Goal: Task Accomplishment & Management: Manage account settings

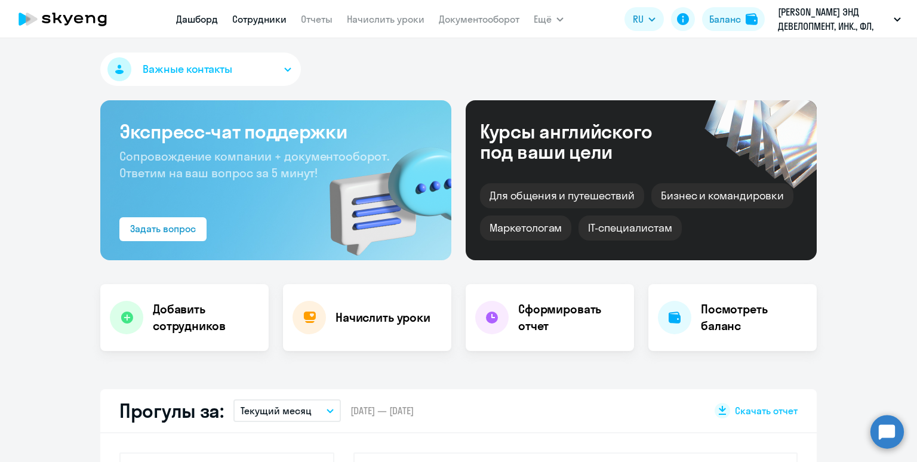
click at [255, 21] on link "Сотрудники" at bounding box center [259, 19] width 54 height 12
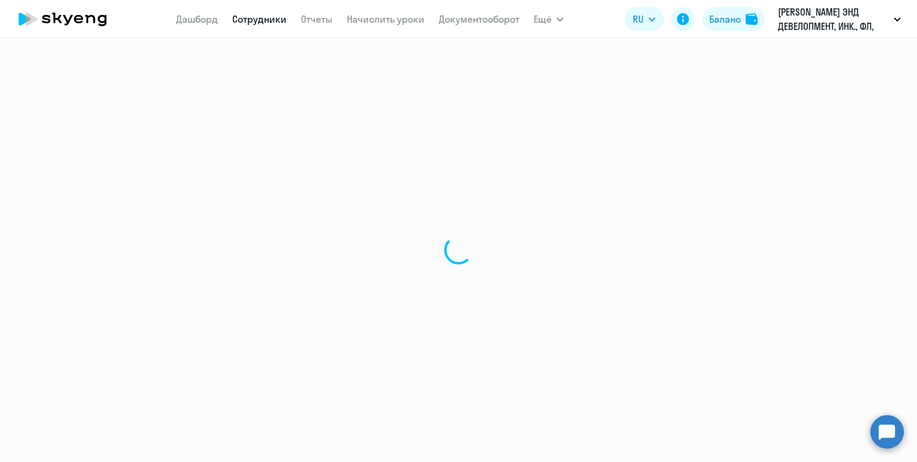
select select "30"
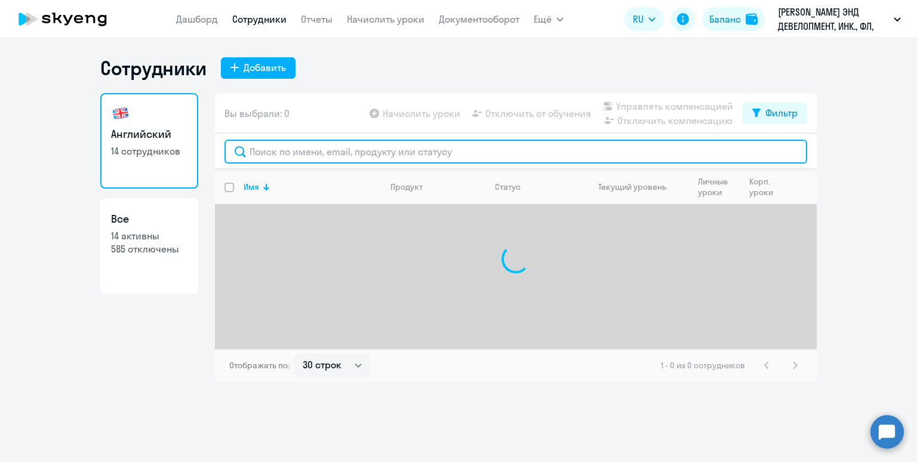
click at [295, 159] on input "text" at bounding box center [516, 152] width 583 height 24
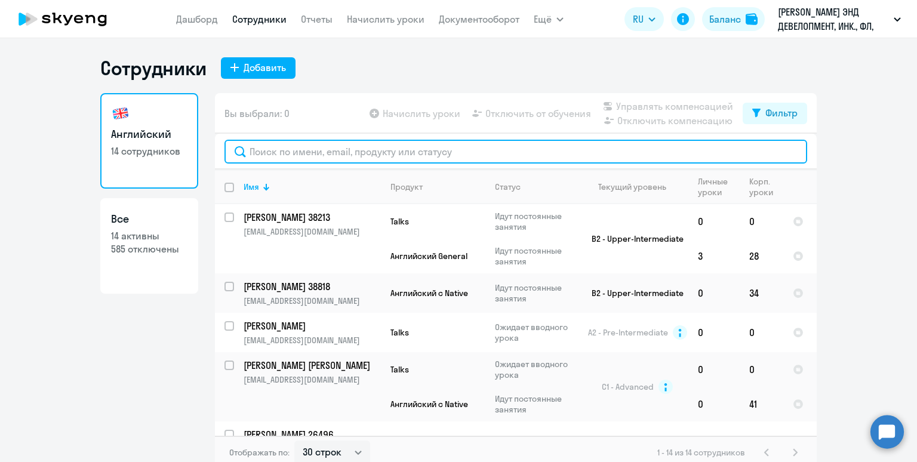
paste input "[EMAIL_ADDRESS][DOMAIN_NAME]"
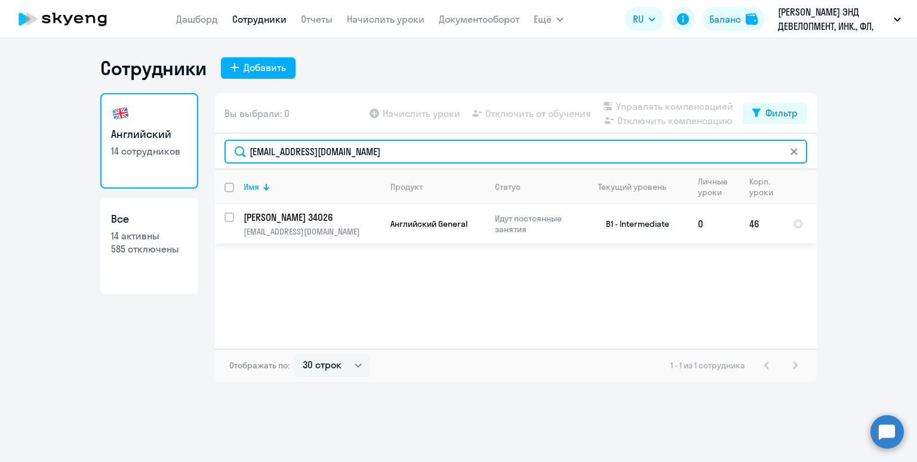
type input "[EMAIL_ADDRESS][DOMAIN_NAME]"
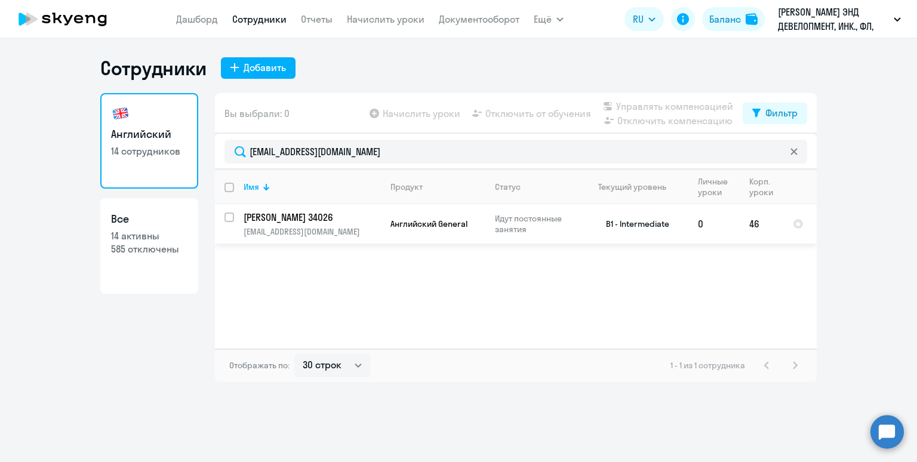
click at [229, 219] on input "select row 37342405" at bounding box center [237, 225] width 24 height 24
checkbox input "true"
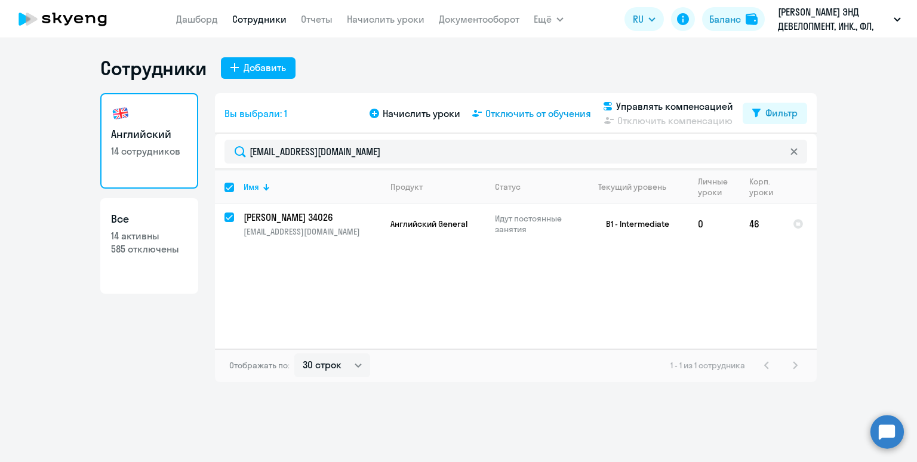
click at [517, 112] on span "Отключить от обучения" at bounding box center [538, 113] width 106 height 14
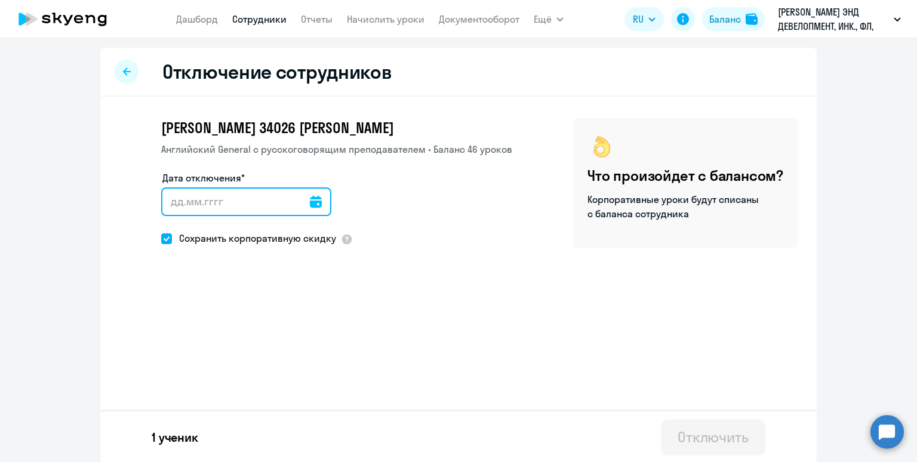
click at [204, 202] on input "Дата отключения*" at bounding box center [246, 202] width 170 height 29
click at [310, 204] on icon at bounding box center [316, 202] width 12 height 12
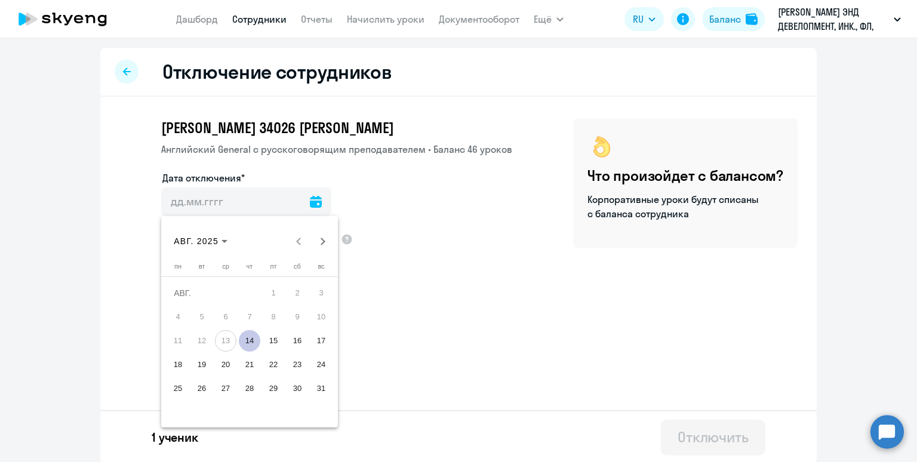
click at [302, 363] on span "23" at bounding box center [297, 364] width 21 height 21
type input "[DATE]"
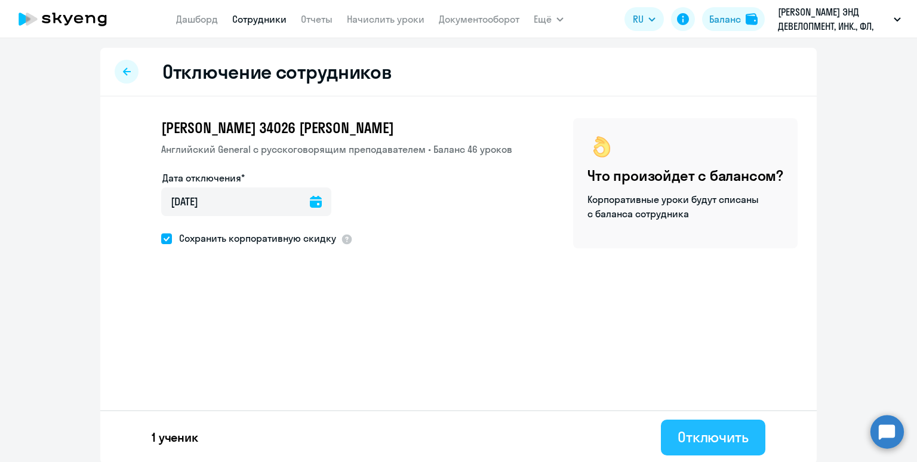
click at [723, 435] on div "Отключить" at bounding box center [713, 437] width 71 height 19
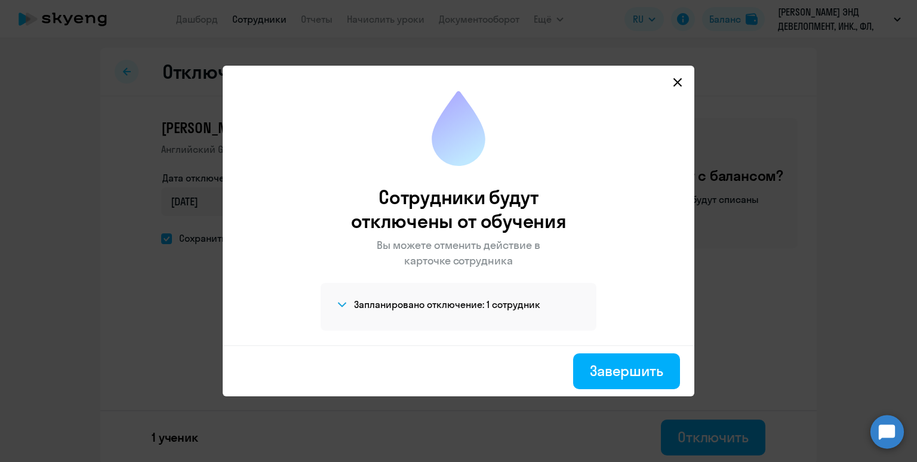
click at [364, 310] on h4 "Запланировано отключение: 1 сотрудник" at bounding box center [447, 304] width 186 height 13
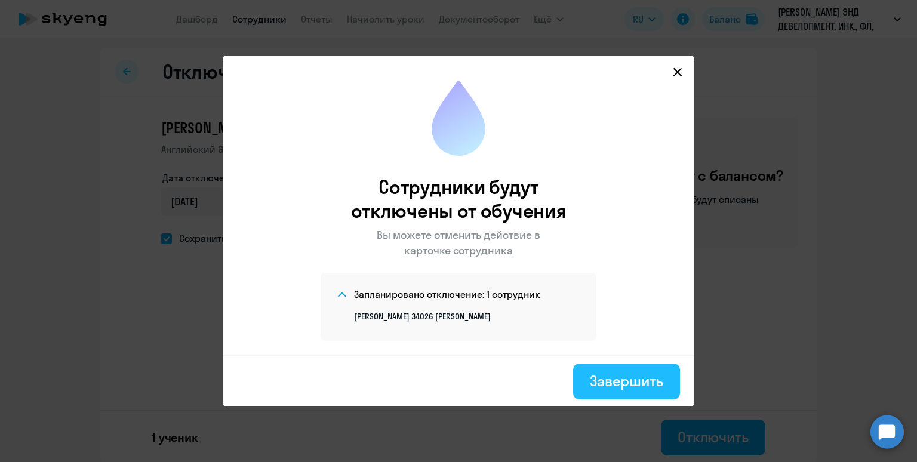
click at [610, 382] on div "Завершить" at bounding box center [626, 380] width 73 height 19
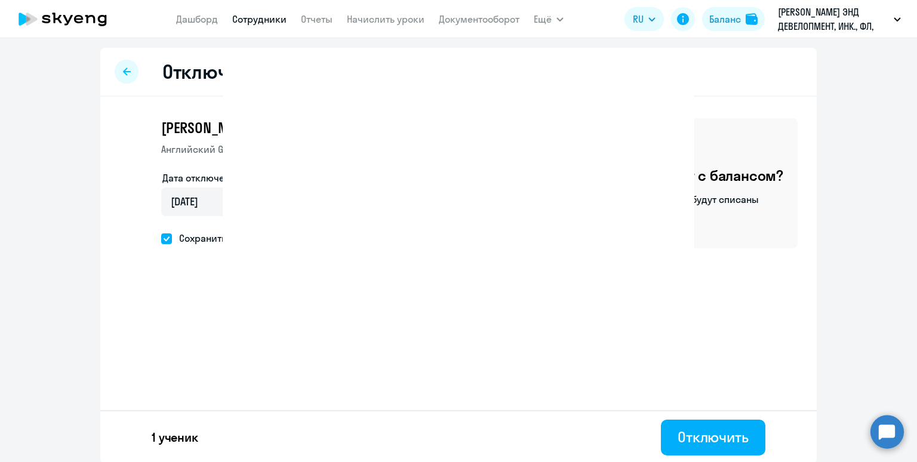
select select "30"
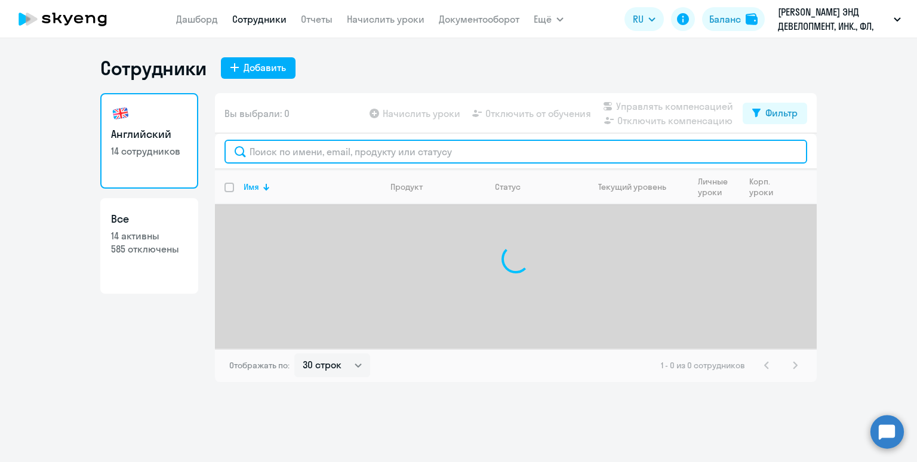
click at [397, 151] on input "text" at bounding box center [516, 152] width 583 height 24
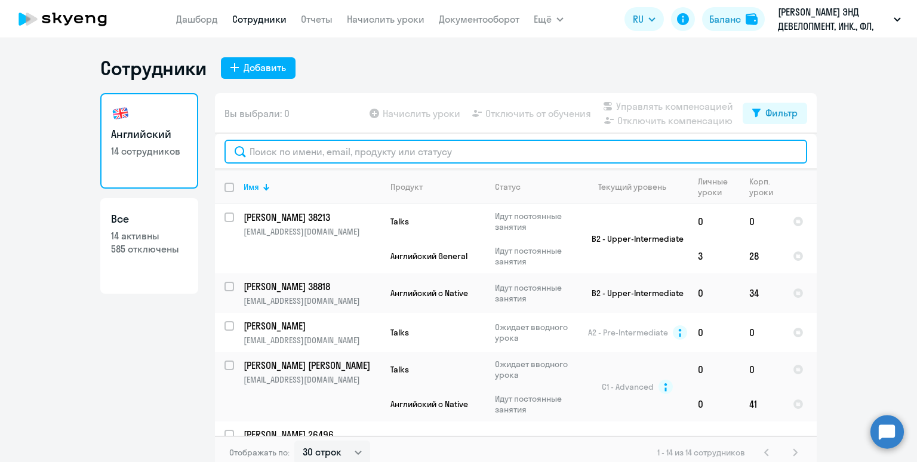
paste input "[EMAIL_ADDRESS][DOMAIN_NAME]"
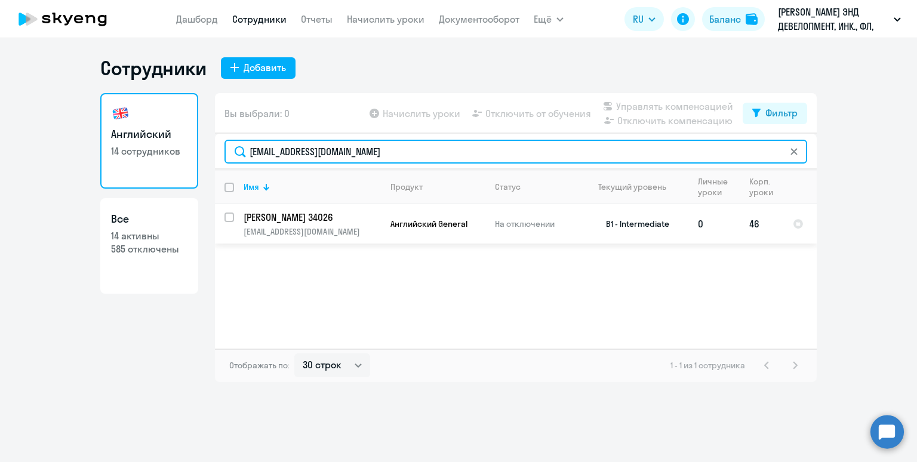
type input "[EMAIL_ADDRESS][DOMAIN_NAME]"
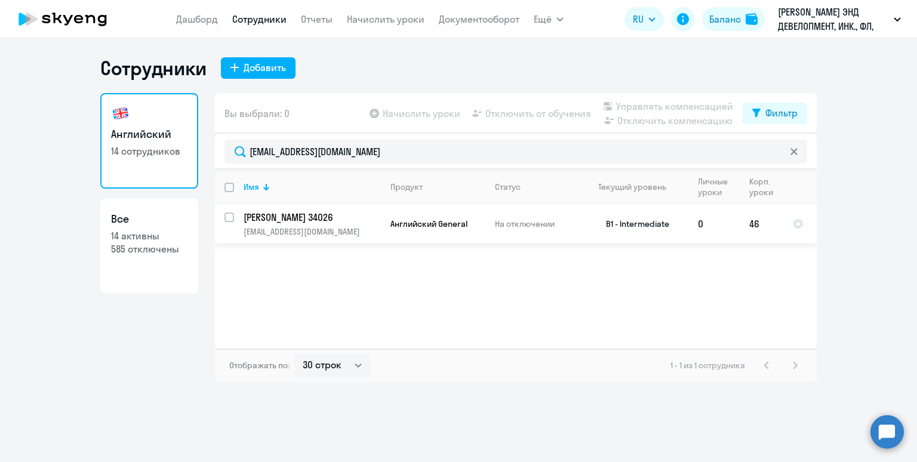
click at [426, 231] on td "Английский General" at bounding box center [433, 223] width 105 height 39
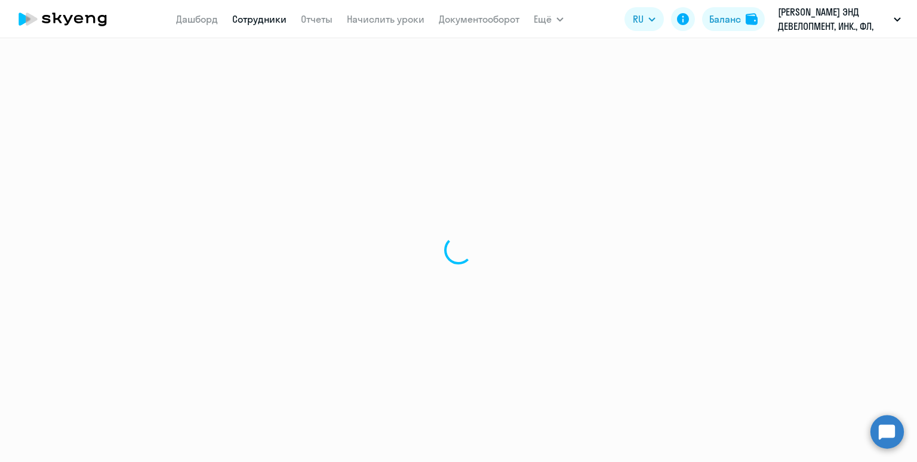
select select "english"
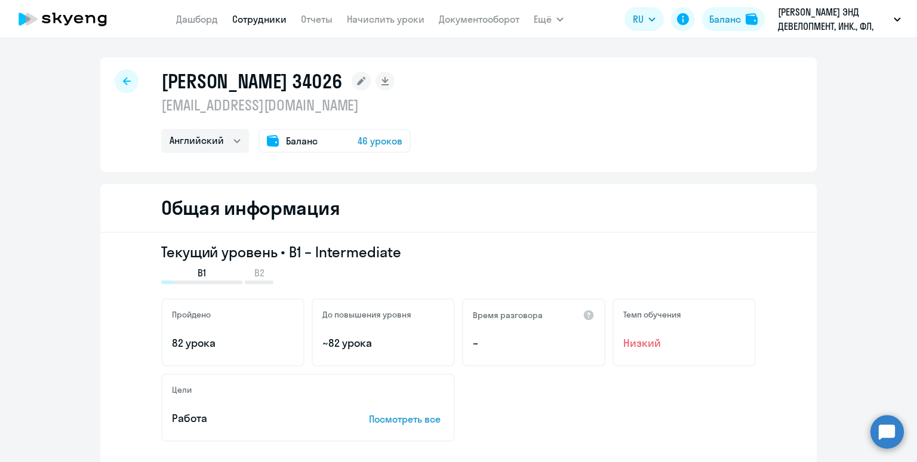
click at [457, 200] on div "Общая информация" at bounding box center [458, 208] width 717 height 49
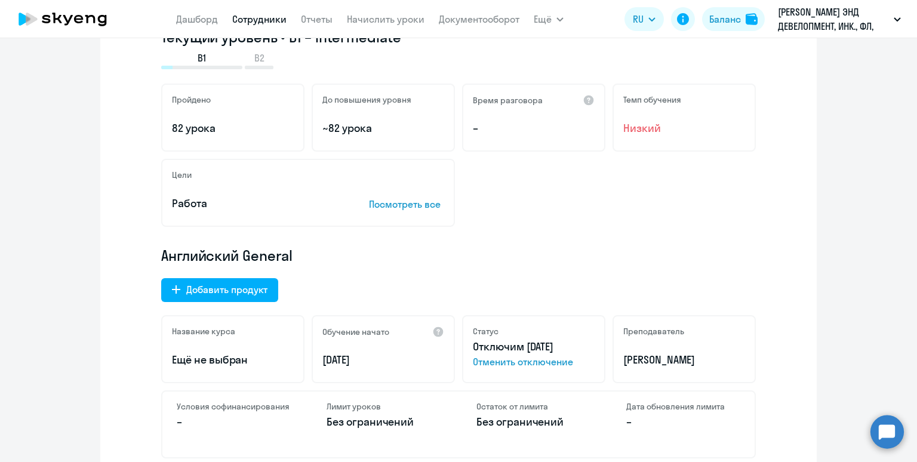
scroll to position [225, 0]
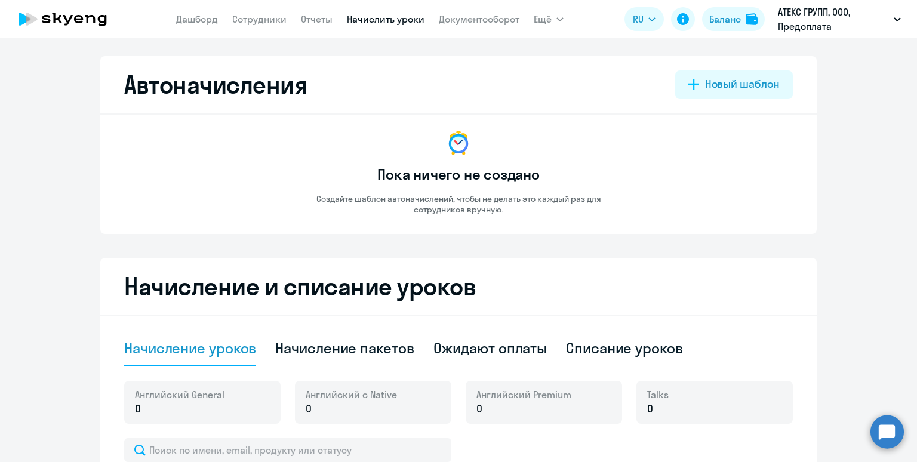
select select "10"
click at [436, 23] on nav "Дашборд Сотрудники Отчеты Начислить уроки Документооборот" at bounding box center [347, 19] width 343 height 24
click at [450, 16] on link "Документооборот" at bounding box center [479, 19] width 81 height 12
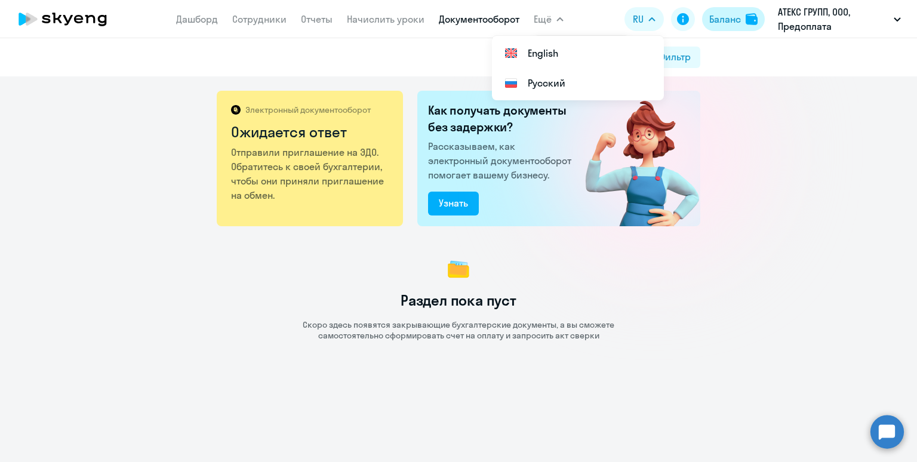
click at [725, 22] on div "Баланс" at bounding box center [725, 19] width 32 height 14
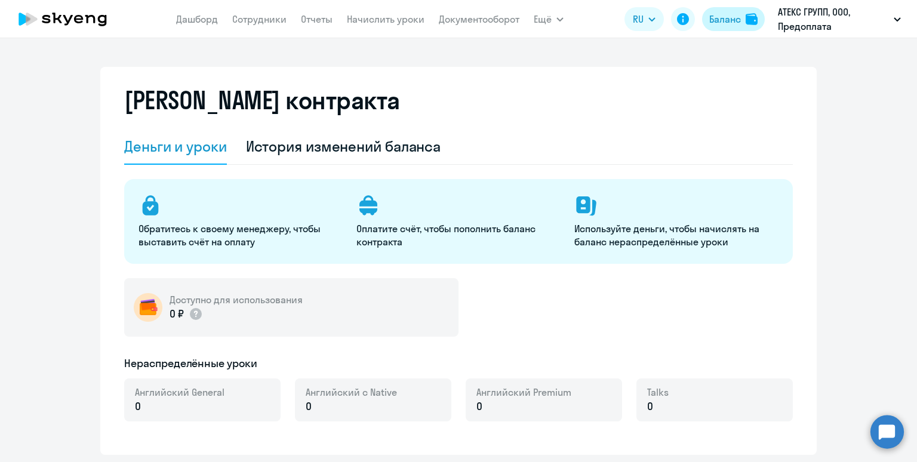
select select "english_adult_not_native_speaker"
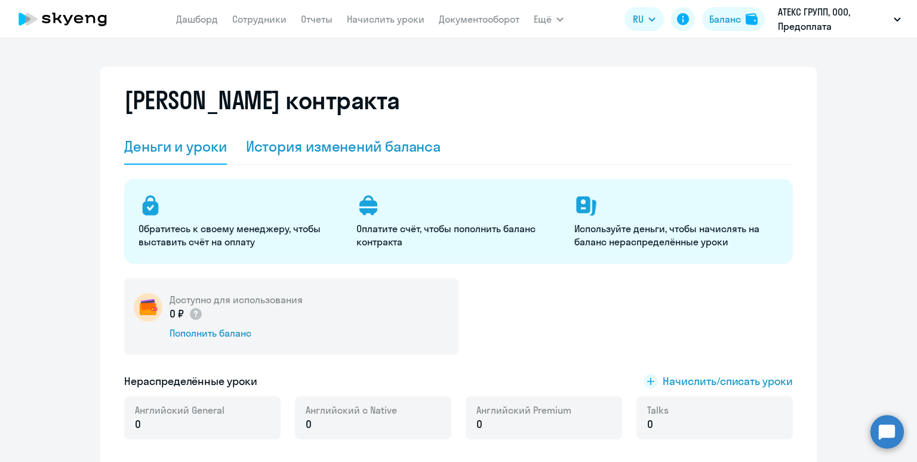
click at [386, 145] on div "История изменений баланса" at bounding box center [343, 146] width 195 height 19
